Goal: Check status: Check status

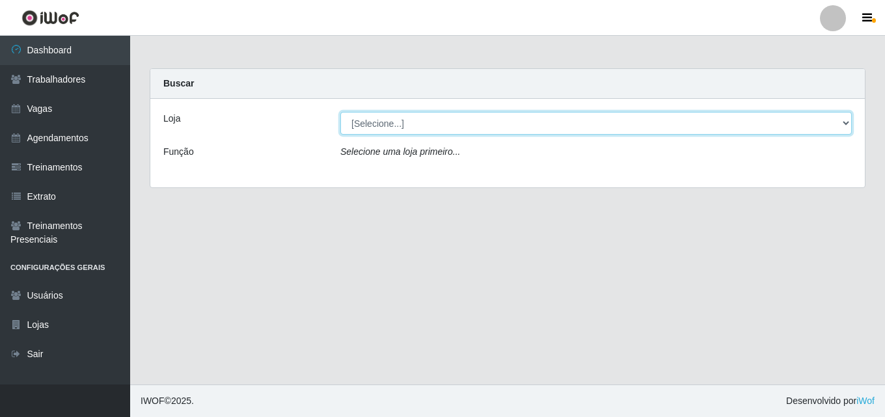
click at [404, 124] on select "[Selecione...] Chinatown Sushimi - [GEOGRAPHIC_DATA]" at bounding box center [597, 123] width 512 height 23
select select "357"
click at [341, 112] on select "[Selecione...] Chinatown Sushimi - [GEOGRAPHIC_DATA]" at bounding box center [597, 123] width 512 height 23
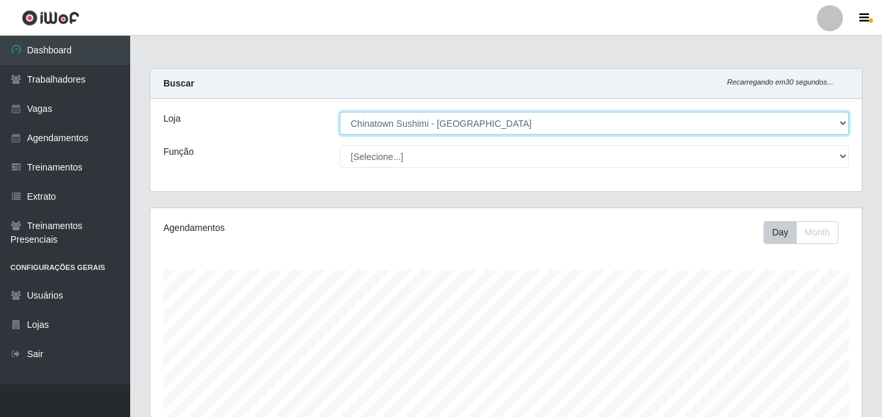
scroll to position [216, 0]
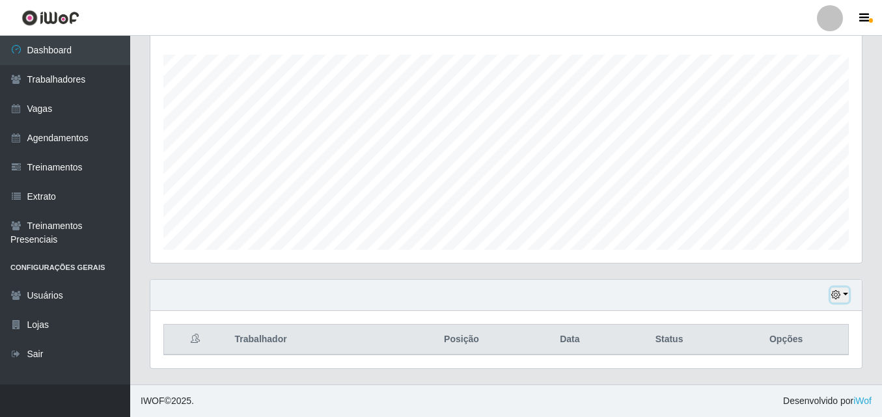
click at [848, 294] on button "button" at bounding box center [840, 295] width 18 height 15
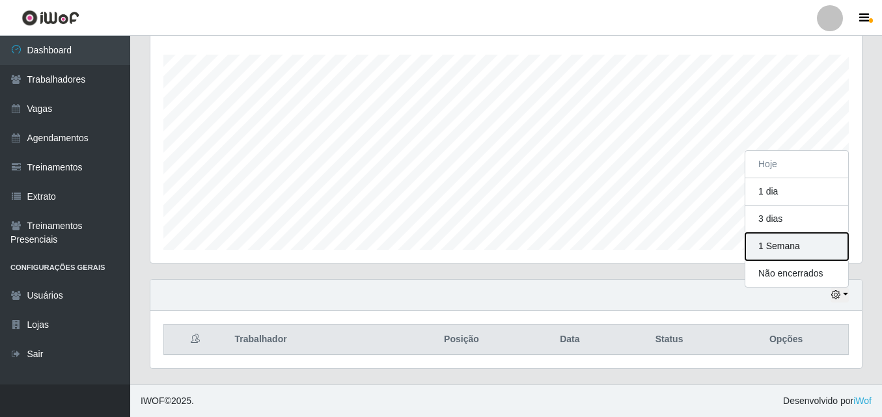
click at [777, 251] on button "1 Semana" at bounding box center [796, 246] width 103 height 27
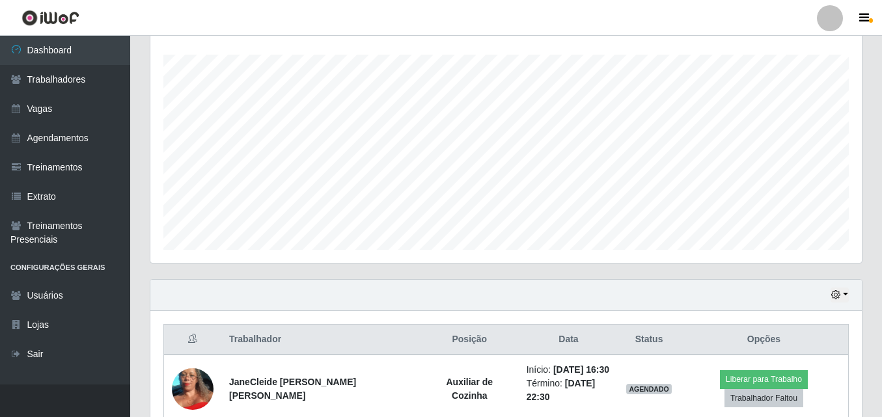
scroll to position [476, 0]
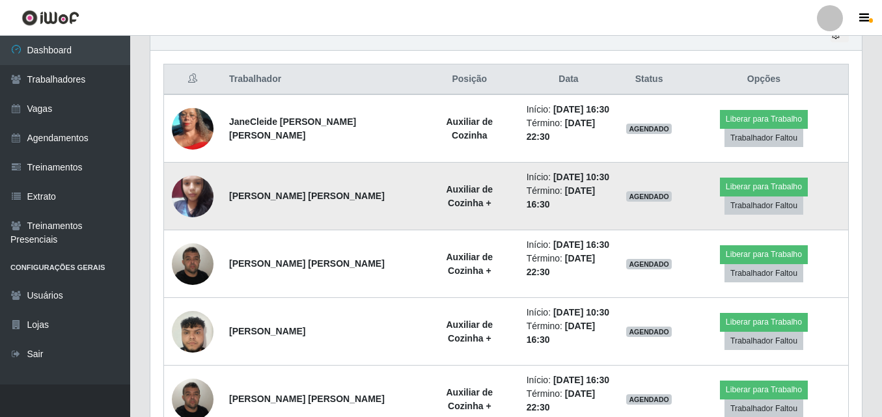
click at [189, 188] on img at bounding box center [193, 196] width 42 height 55
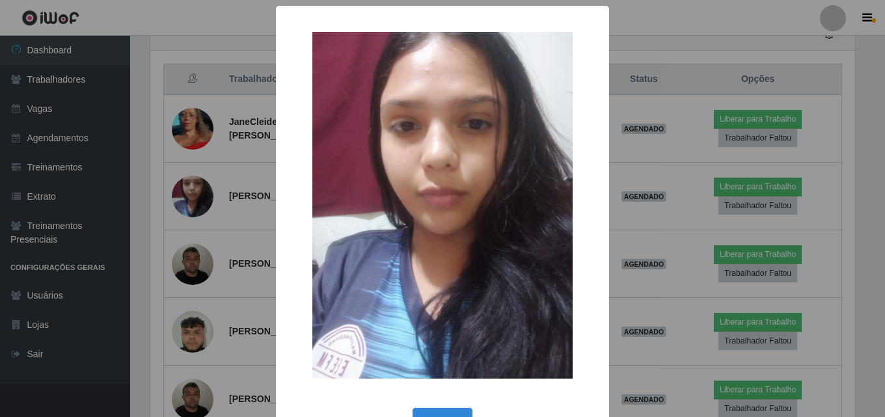
click at [146, 256] on div "× OK Cancel" at bounding box center [442, 208] width 885 height 417
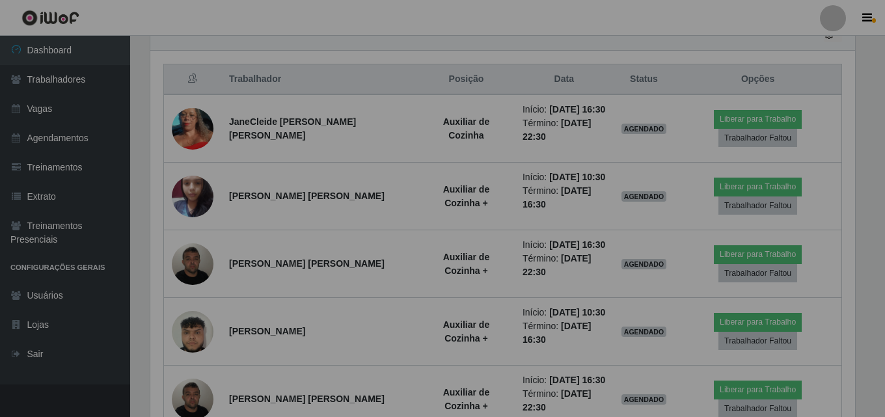
scroll to position [270, 712]
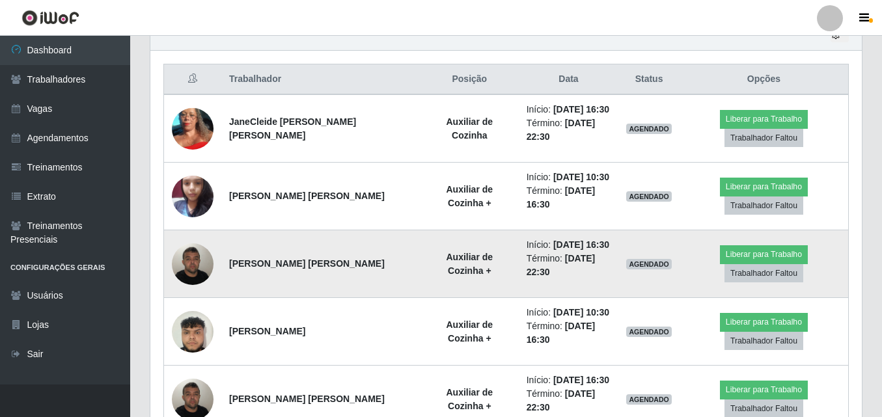
click at [204, 247] on img at bounding box center [193, 263] width 42 height 55
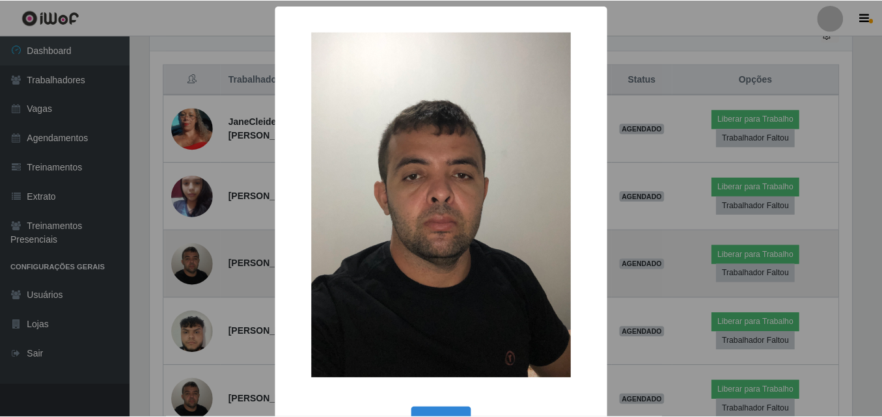
scroll to position [270, 705]
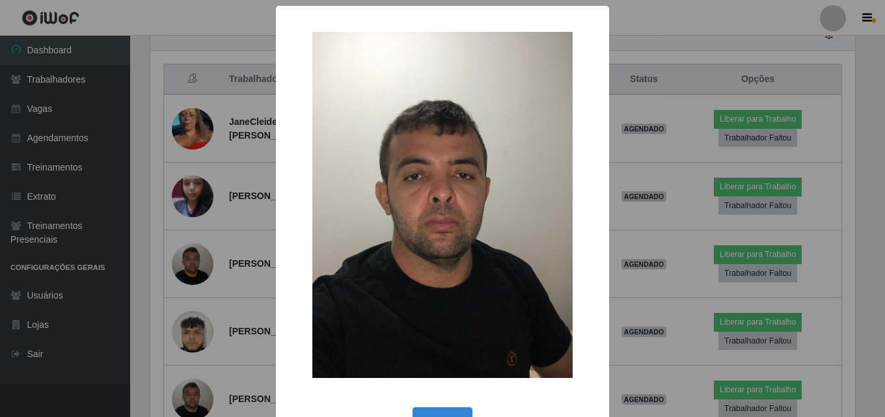
click at [158, 251] on div "× OK Cancel" at bounding box center [442, 208] width 885 height 417
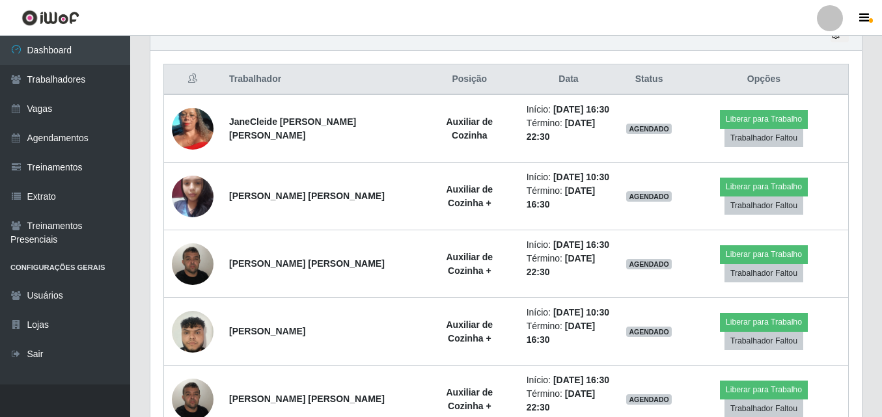
scroll to position [505, 0]
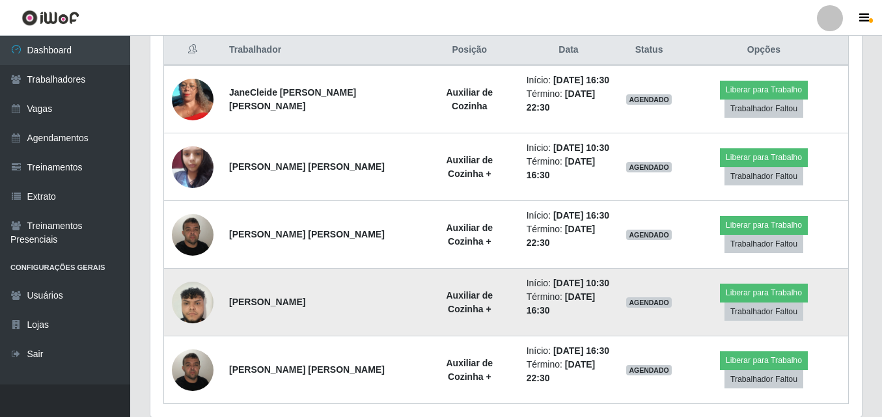
click at [199, 275] on img at bounding box center [193, 302] width 42 height 55
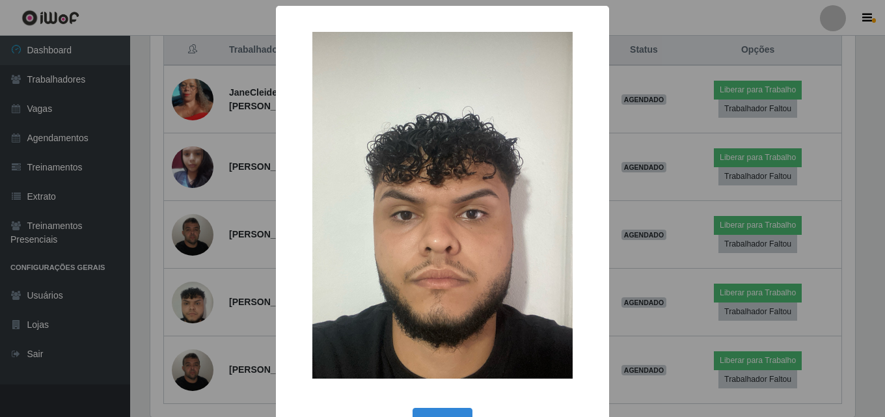
click at [133, 247] on div "× OK Cancel" at bounding box center [442, 208] width 885 height 417
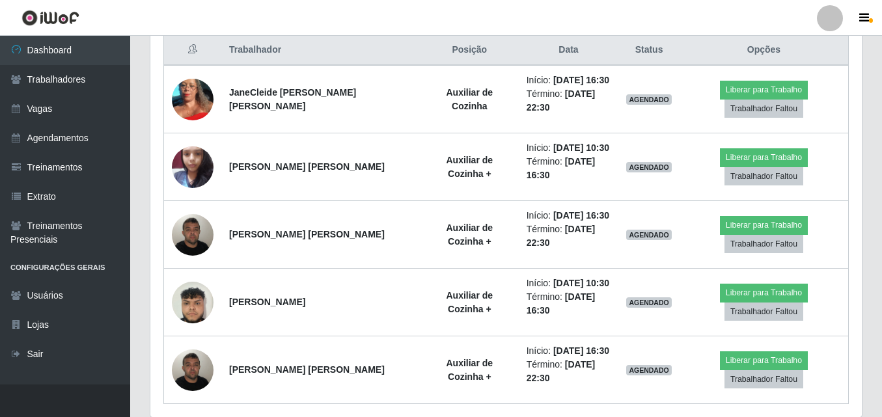
scroll to position [270, 712]
click at [233, 5] on header "Perfil Alterar Senha Sair" at bounding box center [441, 18] width 882 height 36
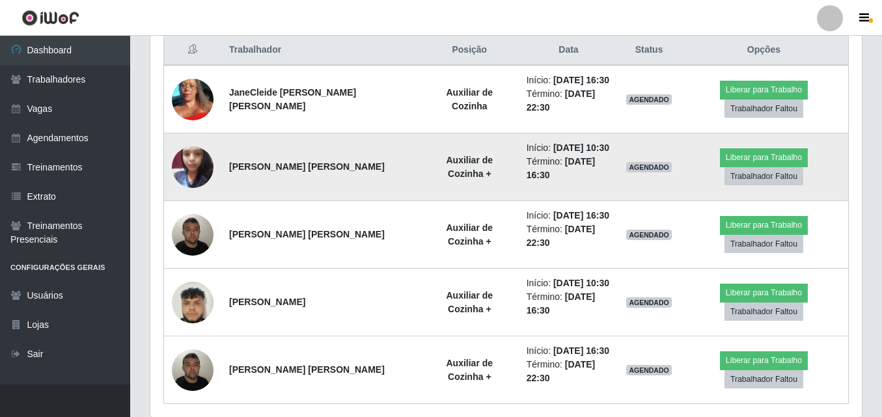
click at [178, 150] on img at bounding box center [193, 166] width 42 height 55
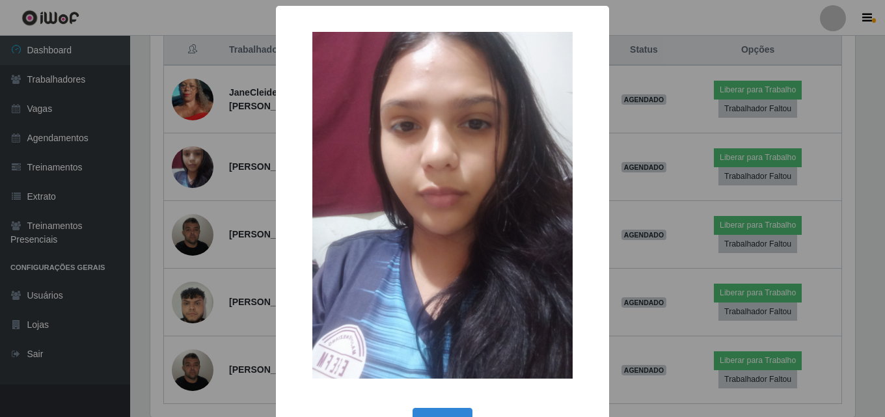
click at [172, 161] on div "× OK Cancel" at bounding box center [442, 208] width 885 height 417
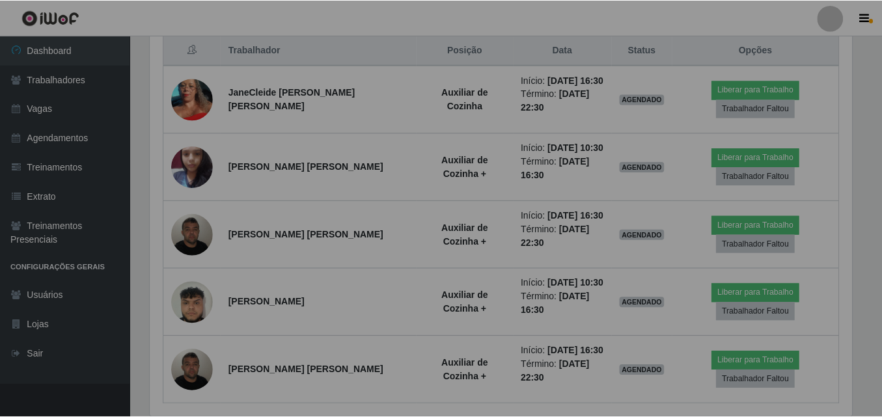
scroll to position [270, 712]
